Goal: Task Accomplishment & Management: Manage account settings

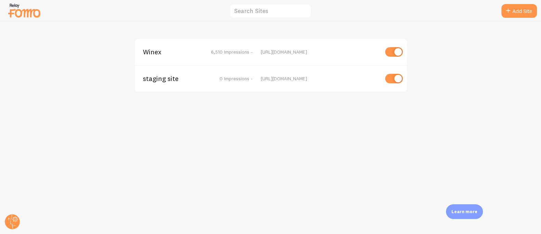
click at [154, 53] on span "Winex" at bounding box center [170, 52] width 55 height 6
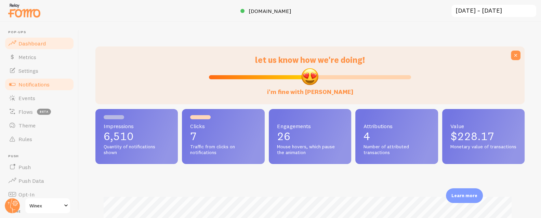
click at [43, 85] on span "Notifications" at bounding box center [33, 84] width 31 height 7
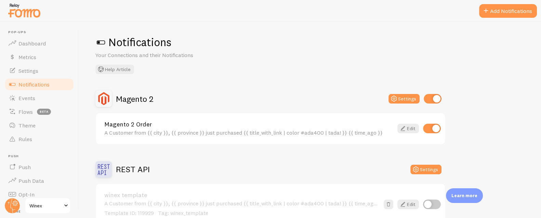
scroll to position [9, 0]
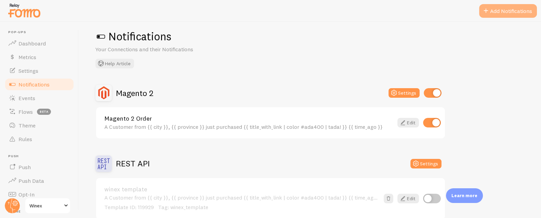
click at [496, 13] on button "Add Notifications" at bounding box center [508, 11] width 58 height 14
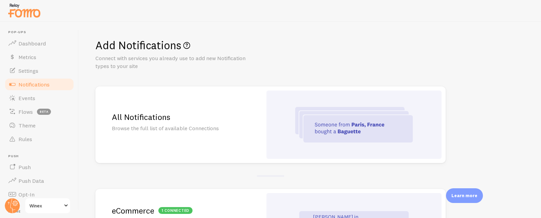
click at [166, 121] on h2 "All Notifications" at bounding box center [179, 117] width 134 height 11
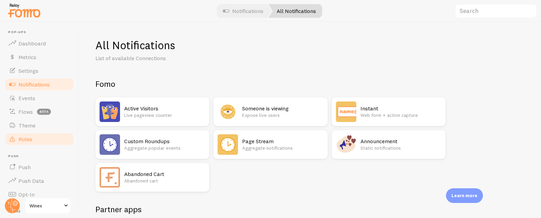
click at [19, 141] on span "Rules" at bounding box center [25, 139] width 14 height 7
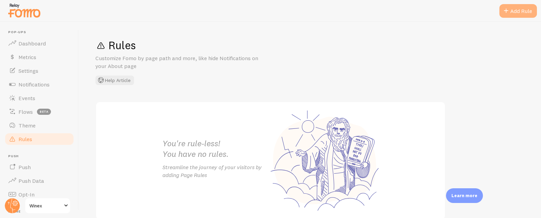
click at [513, 13] on div "Add Rule" at bounding box center [518, 11] width 38 height 14
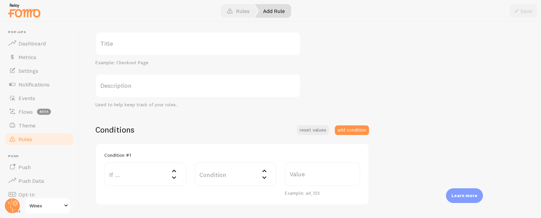
scroll to position [163, 0]
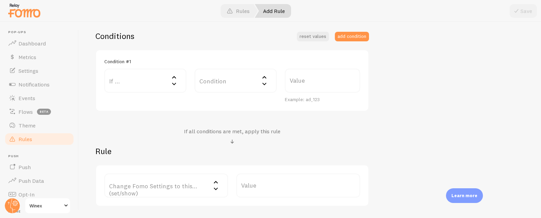
click at [136, 82] on label "If ..." at bounding box center [145, 81] width 82 height 24
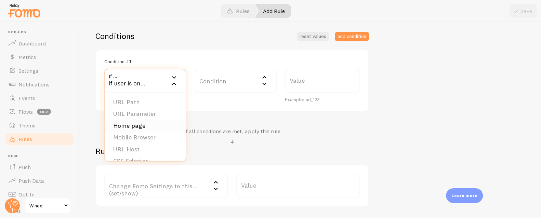
scroll to position [0, 0]
click at [141, 115] on li "URL Parameter" at bounding box center [145, 114] width 81 height 12
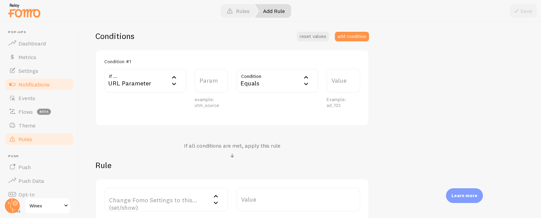
click at [41, 81] on span "Notifications" at bounding box center [33, 84] width 31 height 7
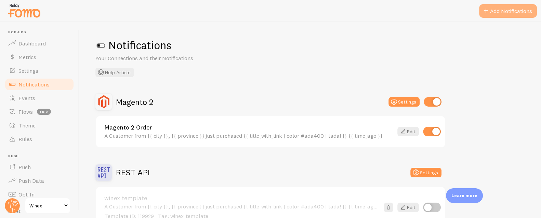
click at [496, 12] on button "Add Notifications" at bounding box center [508, 11] width 58 height 14
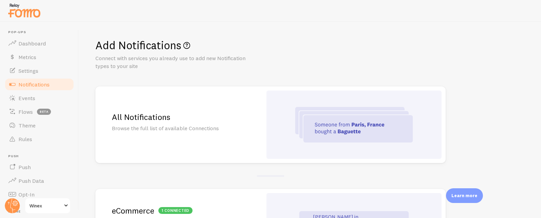
click at [180, 123] on div "All Notifications Browse the full list of available Connections" at bounding box center [178, 125] width 167 height 77
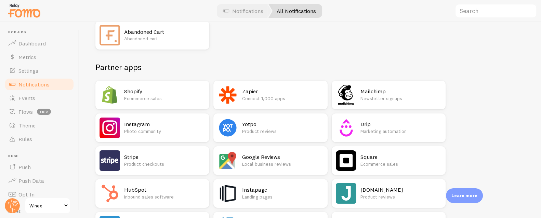
scroll to position [147, 0]
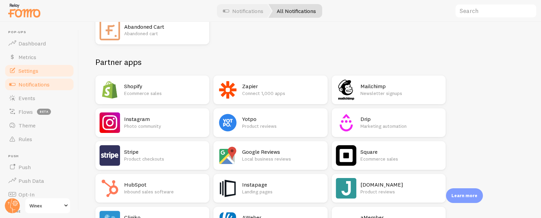
click at [29, 68] on span "Settings" at bounding box center [28, 70] width 20 height 7
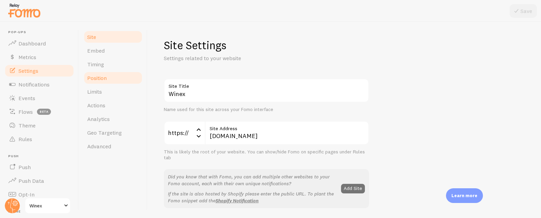
click at [103, 77] on span "Position" at bounding box center [96, 78] width 19 height 7
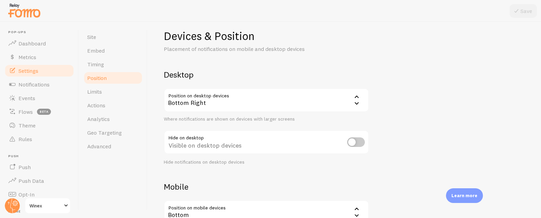
scroll to position [37, 0]
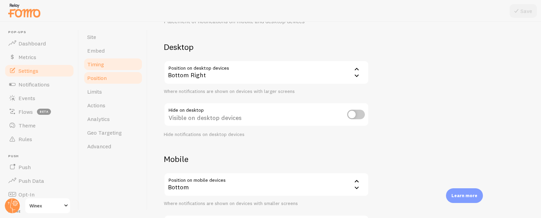
click at [101, 66] on span "Timing" at bounding box center [95, 64] width 17 height 7
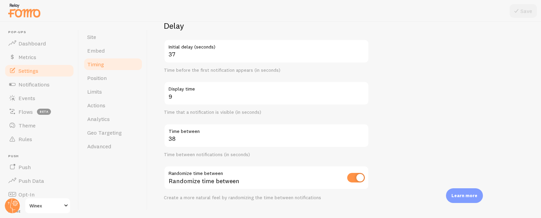
scroll to position [55, 0]
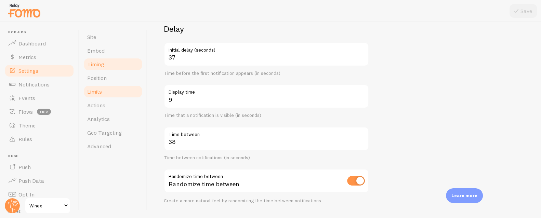
click at [115, 89] on link "Limits" at bounding box center [113, 92] width 60 height 14
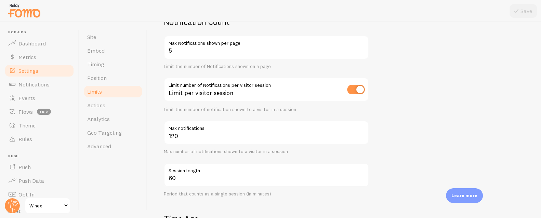
scroll to position [62, 0]
click at [45, 85] on span "Notifications" at bounding box center [33, 84] width 31 height 7
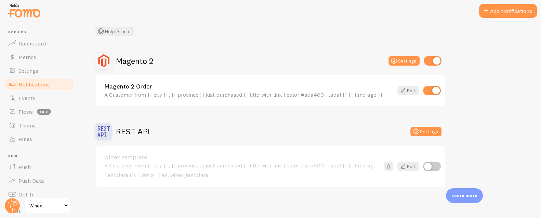
scroll to position [41, 0]
click at [31, 141] on span "Rules" at bounding box center [25, 139] width 14 height 7
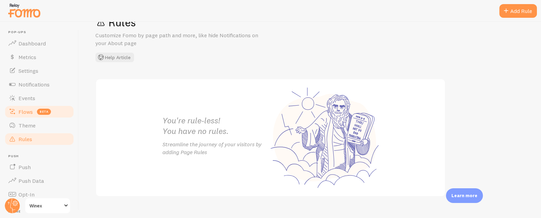
click at [29, 109] on span "Flows" at bounding box center [25, 111] width 14 height 7
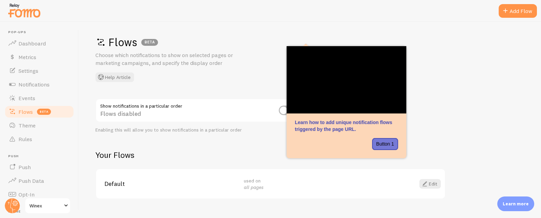
scroll to position [17, 0]
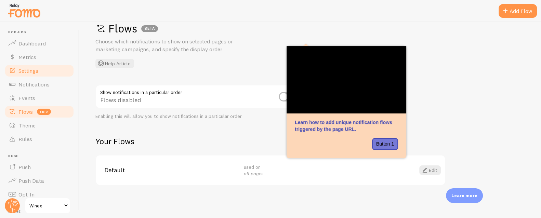
click at [34, 70] on span "Settings" at bounding box center [28, 70] width 20 height 7
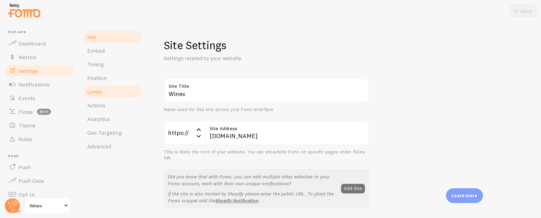
click at [100, 91] on span "Limits" at bounding box center [94, 91] width 15 height 7
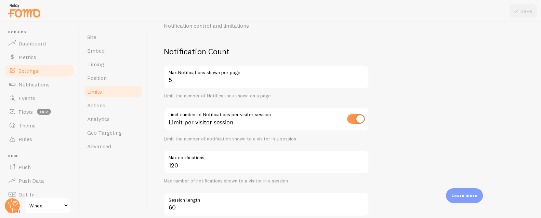
scroll to position [44, 0]
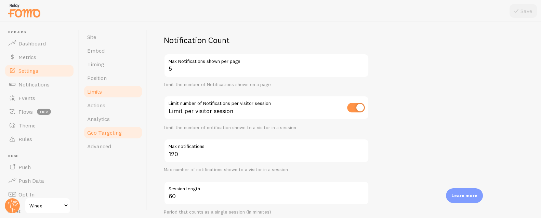
click at [124, 131] on link "Geo Targeting" at bounding box center [113, 133] width 60 height 14
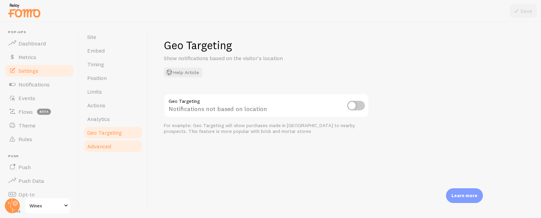
click at [107, 146] on span "Advanced" at bounding box center [99, 146] width 24 height 7
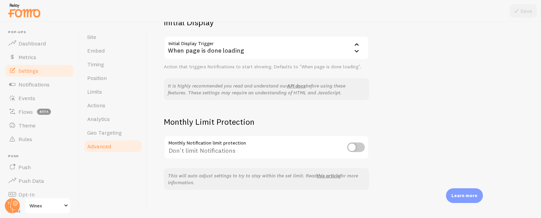
scroll to position [167, 0]
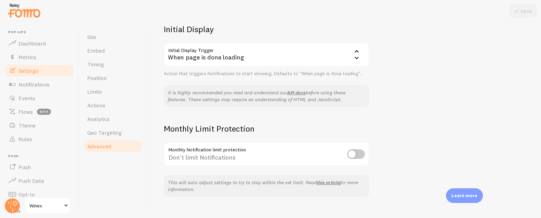
click at [212, 57] on div "When page is done loading" at bounding box center [266, 55] width 205 height 24
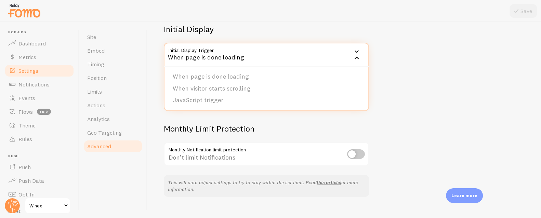
click at [297, 122] on div "Advanced Advanced options Language & Translations Help Article Language en Engl…" at bounding box center [266, 34] width 205 height 326
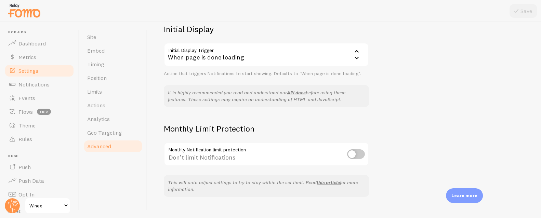
click at [247, 55] on div "When page is done loading" at bounding box center [266, 55] width 205 height 24
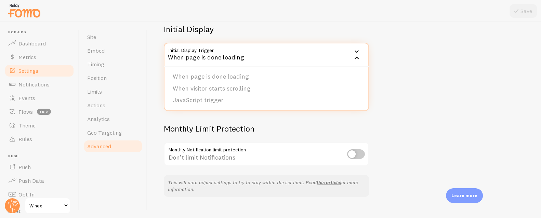
click at [275, 122] on div "Advanced Advanced options Language & Translations Help Article Language en Engl…" at bounding box center [266, 34] width 205 height 326
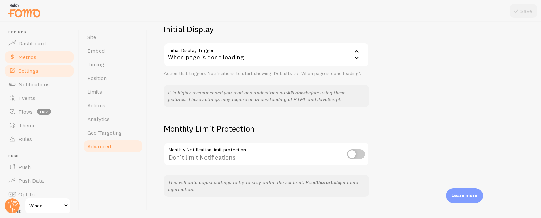
click at [32, 59] on span "Metrics" at bounding box center [27, 57] width 18 height 7
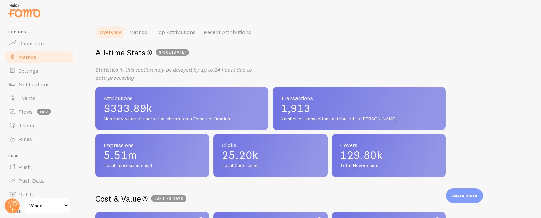
scroll to position [0, 0]
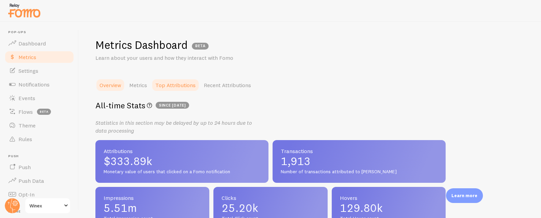
click at [181, 85] on link "Top Attributions" at bounding box center [175, 85] width 49 height 14
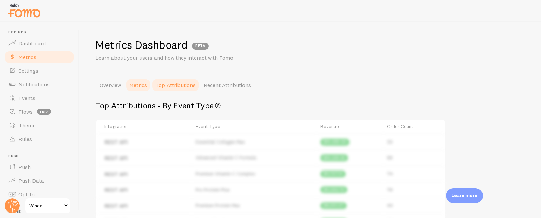
click at [143, 88] on link "Metrics" at bounding box center [138, 85] width 26 height 14
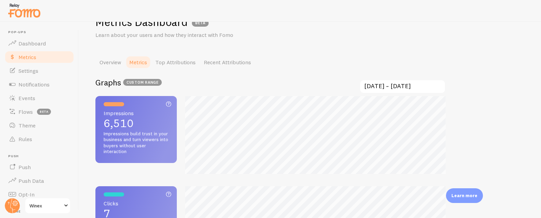
scroll to position [24, 0]
click at [38, 44] on span "Dashboard" at bounding box center [31, 43] width 27 height 7
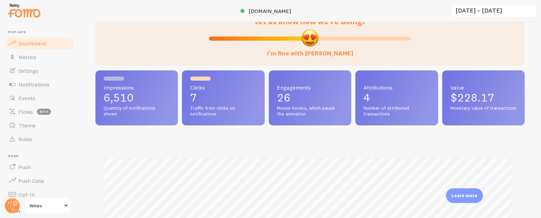
scroll to position [44, 0]
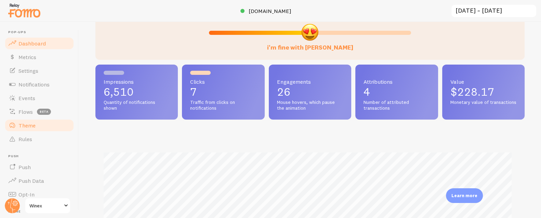
click at [35, 127] on span "Theme" at bounding box center [26, 125] width 17 height 7
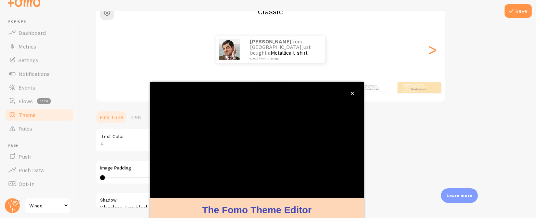
scroll to position [74, 0]
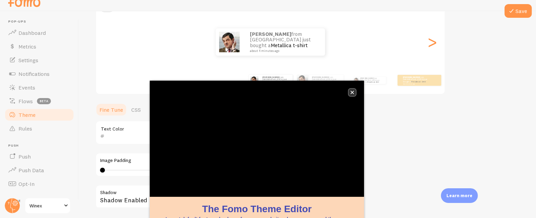
click at [350, 92] on icon "close," at bounding box center [352, 93] width 4 height 4
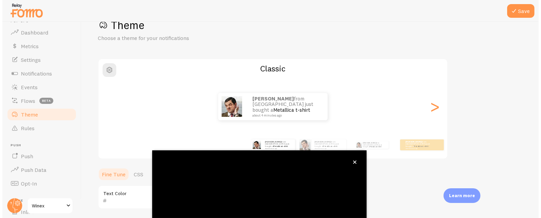
scroll to position [14, 0]
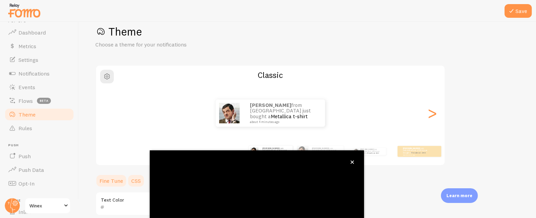
click at [130, 180] on link "CSS" at bounding box center [136, 181] width 18 height 14
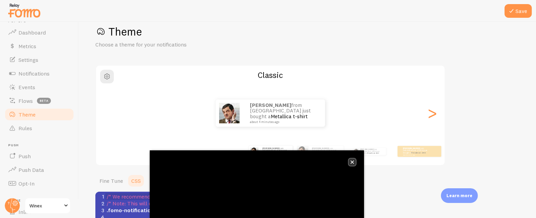
click at [354, 161] on icon "close," at bounding box center [352, 162] width 3 height 3
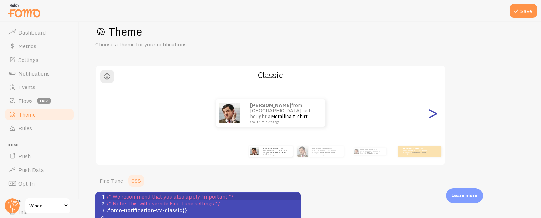
click at [436, 116] on div ">" at bounding box center [432, 113] width 8 height 49
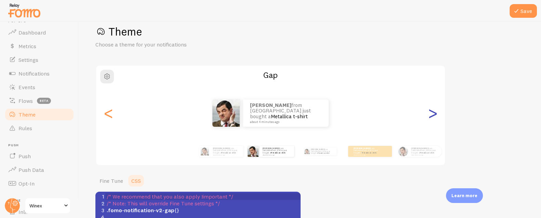
click at [436, 116] on div ">" at bounding box center [432, 113] width 8 height 49
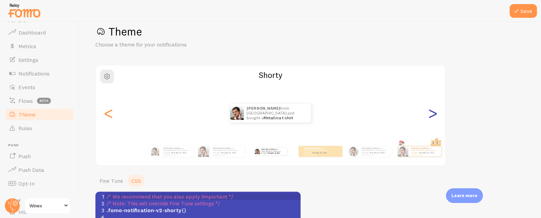
click at [436, 116] on div ">" at bounding box center [432, 113] width 8 height 49
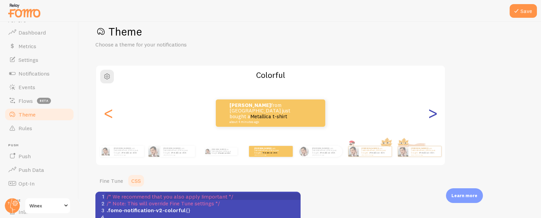
click at [436, 116] on div ">" at bounding box center [432, 113] width 8 height 49
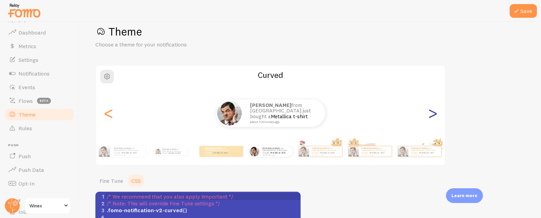
click at [436, 116] on div ">" at bounding box center [432, 113] width 8 height 49
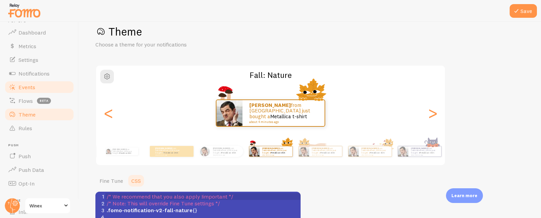
click at [24, 88] on span "Events" at bounding box center [26, 87] width 17 height 7
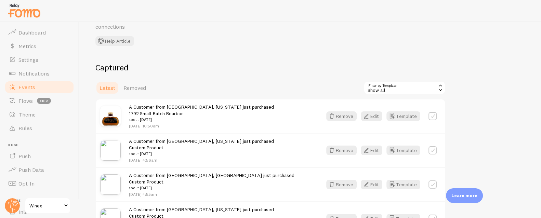
scroll to position [50, 0]
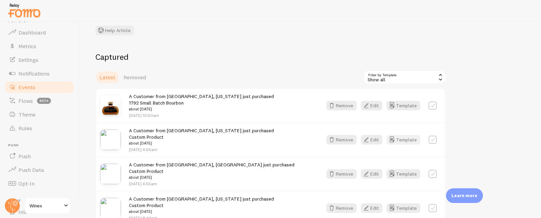
click at [405, 139] on button "Template" at bounding box center [403, 140] width 34 height 10
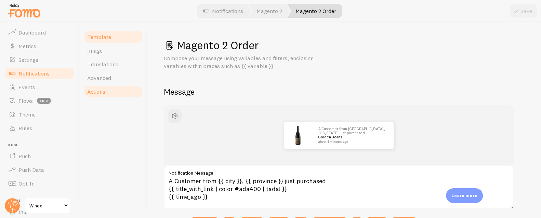
click at [101, 91] on span "Actions" at bounding box center [96, 91] width 18 height 7
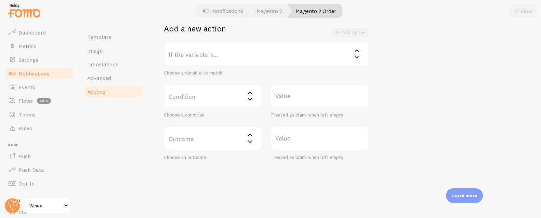
scroll to position [137, 0]
click at [190, 95] on label "Condition" at bounding box center [213, 95] width 98 height 24
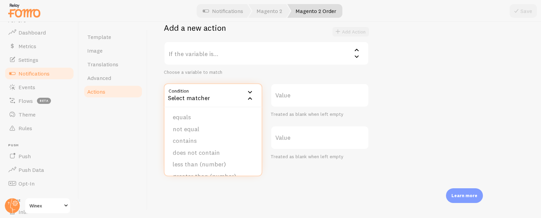
click at [225, 56] on label "If the variable is..." at bounding box center [266, 53] width 205 height 24
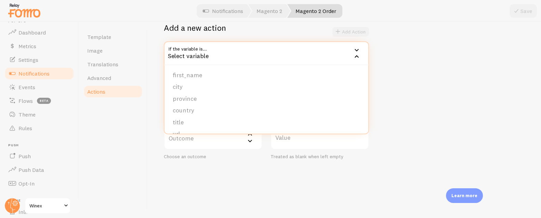
click at [225, 56] on div "Select variable" at bounding box center [266, 53] width 205 height 24
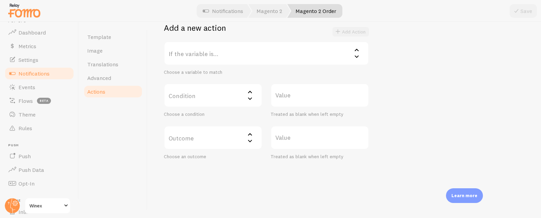
click at [225, 56] on label "If the variable is..." at bounding box center [266, 53] width 205 height 24
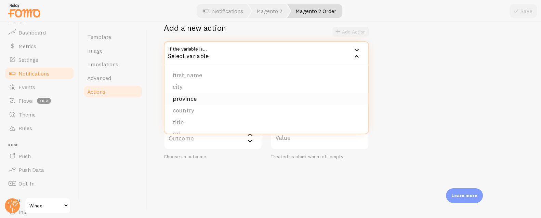
scroll to position [16, 0]
click at [196, 105] on li "title" at bounding box center [266, 107] width 204 height 12
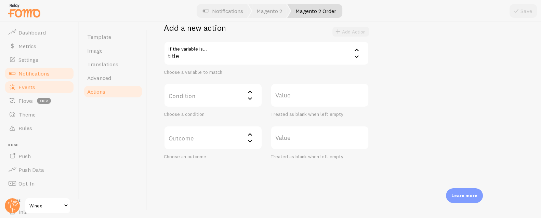
click at [46, 81] on link "Events" at bounding box center [39, 87] width 70 height 14
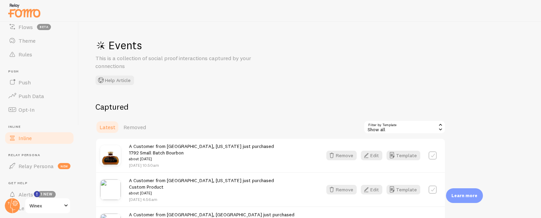
scroll to position [120, 0]
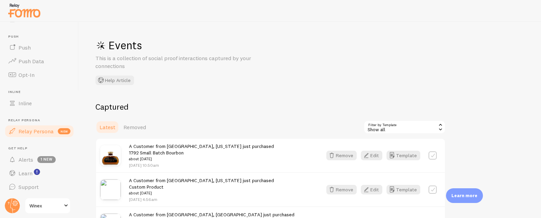
click at [34, 130] on span "Relay Persona" at bounding box center [35, 131] width 35 height 7
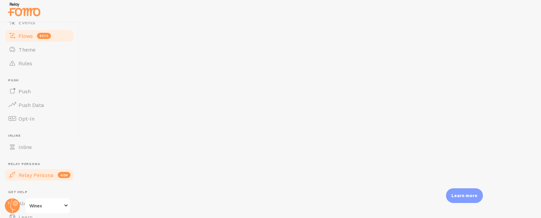
scroll to position [41, 0]
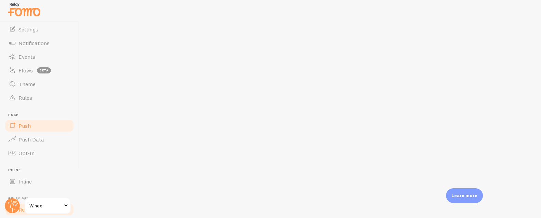
click at [34, 127] on link "Push" at bounding box center [39, 126] width 70 height 14
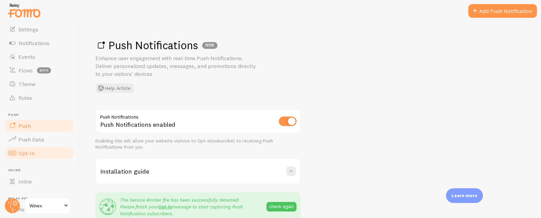
click at [32, 151] on span "Opt-In" at bounding box center [26, 153] width 16 height 7
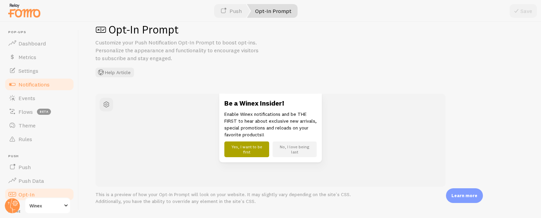
click at [38, 86] on span "Notifications" at bounding box center [33, 84] width 31 height 7
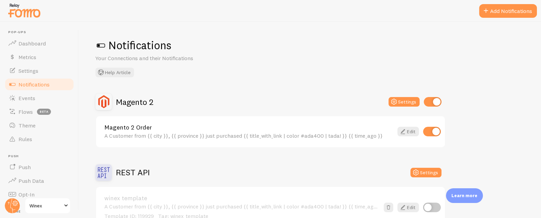
scroll to position [1, 0]
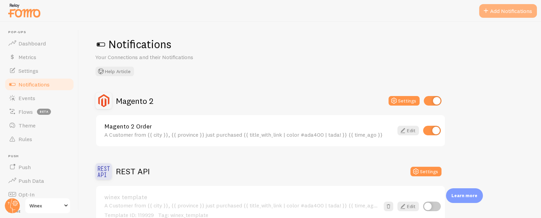
click at [501, 6] on button "Add Notifications" at bounding box center [508, 11] width 58 height 14
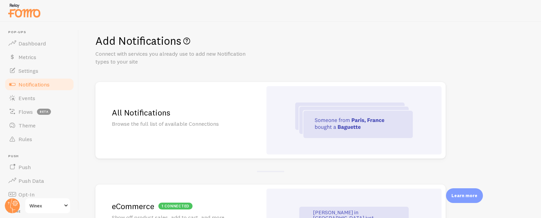
scroll to position [11, 0]
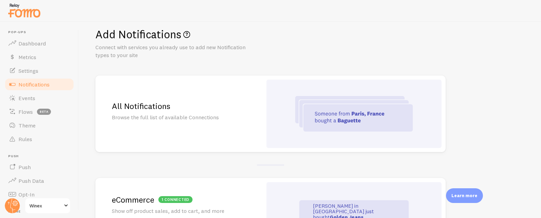
click at [320, 118] on img at bounding box center [354, 114] width 118 height 36
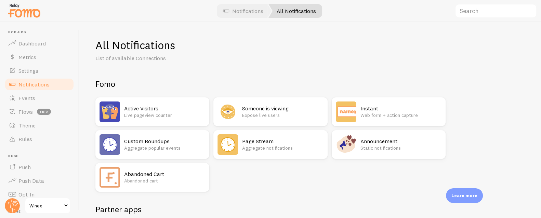
click at [370, 145] on p "Static notifications" at bounding box center [400, 148] width 81 height 7
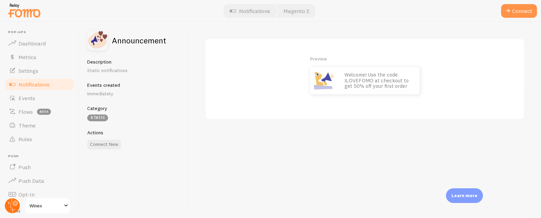
click at [11, 208] on circle at bounding box center [12, 205] width 15 height 15
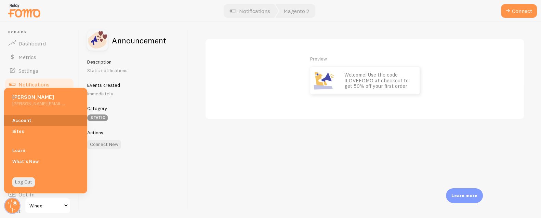
click at [27, 121] on link "Account" at bounding box center [45, 120] width 83 height 11
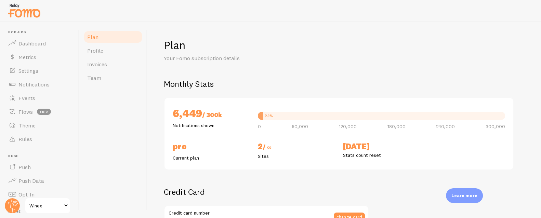
checkbox input "true"
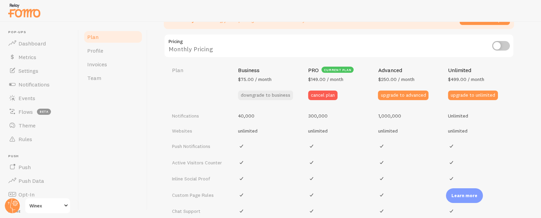
scroll to position [260, 0]
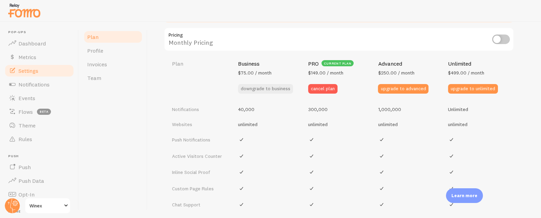
click at [33, 69] on span "Settings" at bounding box center [28, 70] width 20 height 7
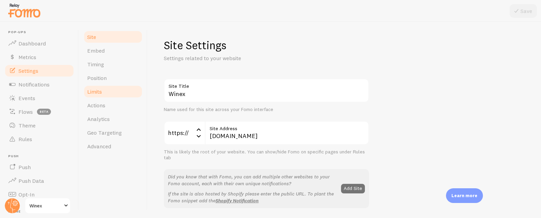
click at [96, 91] on span "Limits" at bounding box center [94, 91] width 15 height 7
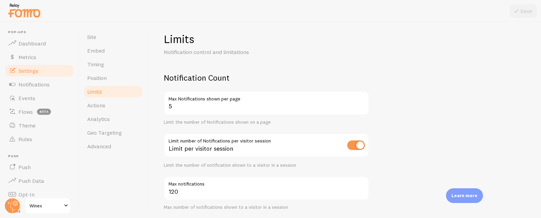
scroll to position [43, 0]
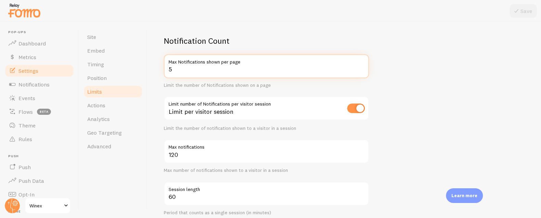
click at [240, 72] on input "5" at bounding box center [266, 66] width 205 height 24
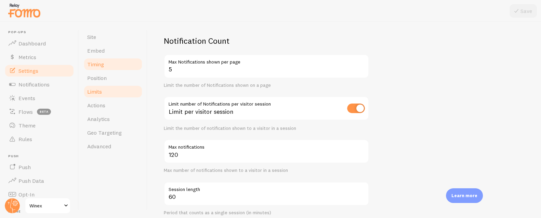
click at [103, 62] on span "Timing" at bounding box center [95, 64] width 17 height 7
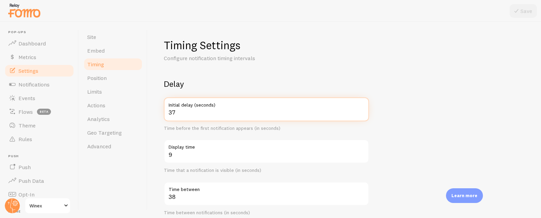
click at [241, 113] on input "37" at bounding box center [266, 109] width 205 height 24
type input "55"
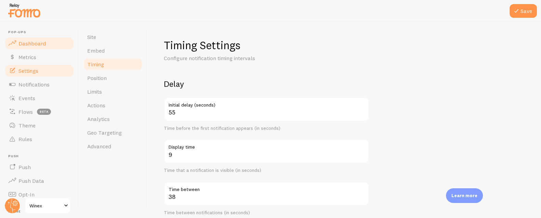
click at [33, 44] on span "Dashboard" at bounding box center [31, 43] width 27 height 7
click at [38, 44] on span "Dashboard" at bounding box center [31, 43] width 27 height 7
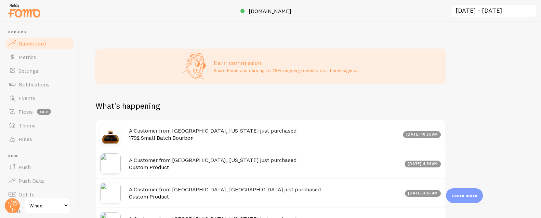
scroll to position [339, 0]
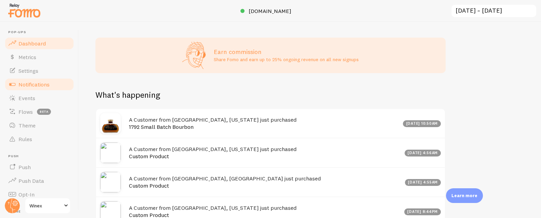
click at [27, 84] on span "Notifications" at bounding box center [33, 84] width 31 height 7
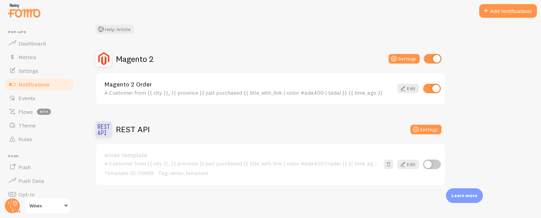
scroll to position [30, 0]
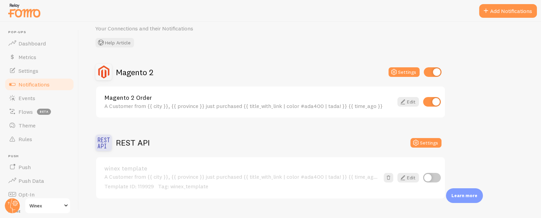
click at [412, 110] on div "Magento 2 Order A Customer from {{ city }}, {{ province }} just purchased {{ ti…" at bounding box center [270, 102] width 349 height 31
click at [412, 102] on link "Edit" at bounding box center [408, 102] width 22 height 10
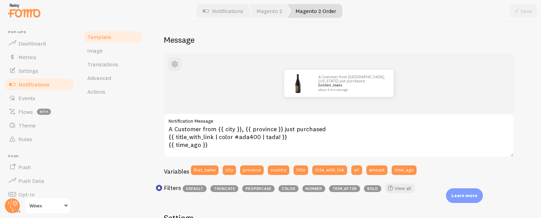
scroll to position [52, 0]
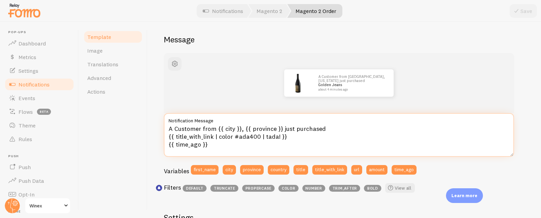
click at [229, 138] on textarea "A Customer from {{ city }}, {{ province }} just purchased {{ title_with_link | …" at bounding box center [339, 135] width 350 height 44
click at [227, 142] on textarea "A Customer from {{ city }}, {{ province }} just purchased {{ title_with_link | …" at bounding box center [339, 135] width 350 height 44
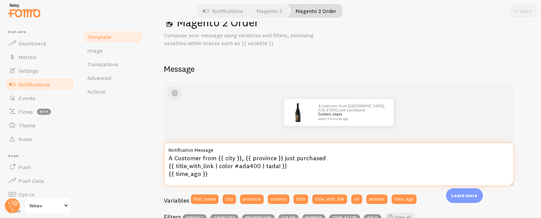
scroll to position [29, 0]
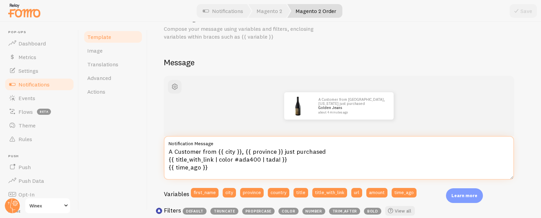
click at [214, 170] on textarea "A Customer from {{ city }}, {{ province }} just purchased {{ title_with_link | …" at bounding box center [339, 158] width 350 height 44
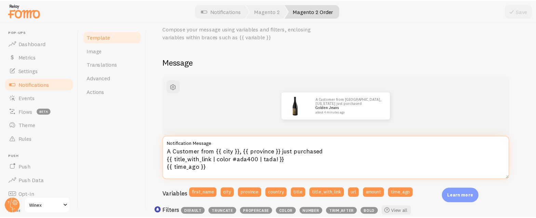
scroll to position [42, 0]
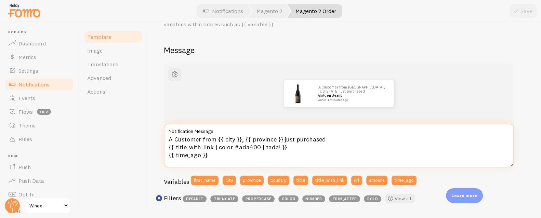
click at [282, 161] on textarea "A Customer from {{ city }}, {{ province }} just purchased {{ title_with_link | …" at bounding box center [339, 146] width 350 height 44
click at [267, 152] on textarea "A Customer from {{ city }}, {{ province }} just purchased {{ title_with_link | …" at bounding box center [339, 146] width 350 height 44
click at [266, 147] on textarea "A Customer from {{ city }}, {{ province }} just purchased {{ title_with_link | …" at bounding box center [339, 146] width 350 height 44
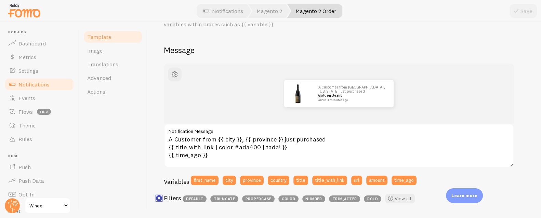
click at [160, 198] on icon "<p>Use filters like | propercase to change CITY to City in your templates</p>" at bounding box center [159, 198] width 3 height 3
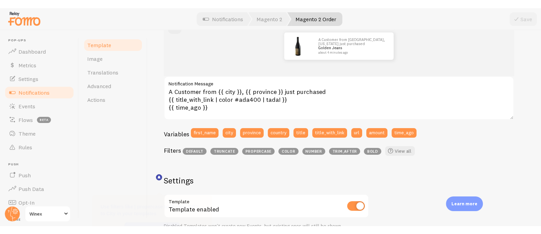
scroll to position [101, 0]
